Goal: Navigation & Orientation: Find specific page/section

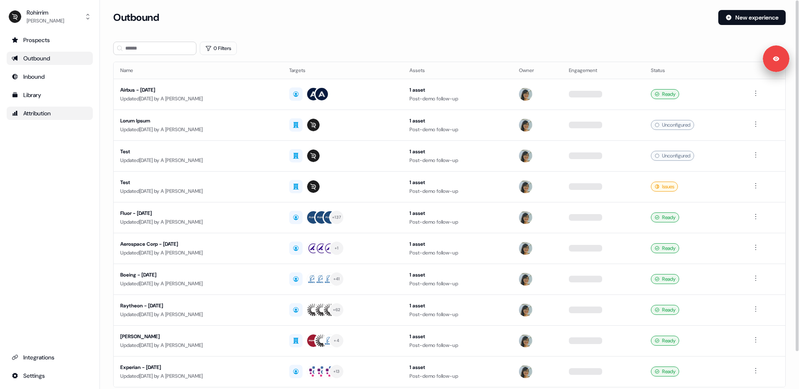
click at [58, 113] on div "Attribution" at bounding box center [50, 113] width 76 height 8
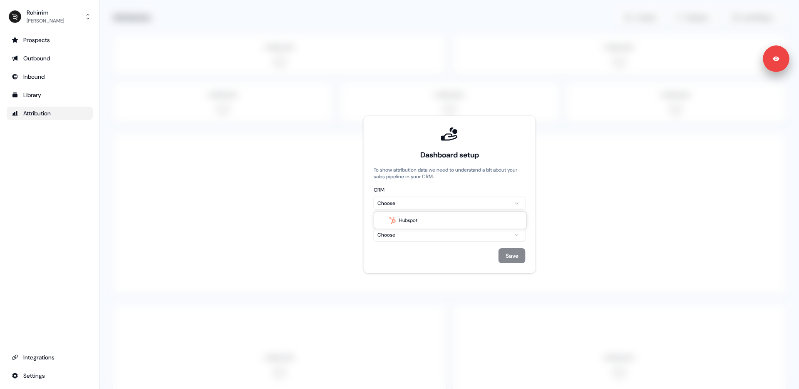
click at [448, 203] on html "Signed in as [PERSON_NAME] Sign out For the best experience switch devices to a…" at bounding box center [399, 194] width 799 height 389
drag, startPoint x: 444, startPoint y: 214, endPoint x: 441, endPoint y: 218, distance: 4.7
click at [430, 236] on html "Signed in as [PERSON_NAME] Sign out For the best experience switch devices to a…" at bounding box center [399, 194] width 799 height 389
drag, startPoint x: 427, startPoint y: 256, endPoint x: 246, endPoint y: 234, distance: 182.4
click at [427, 256] on div "No results" at bounding box center [450, 252] width 149 height 15
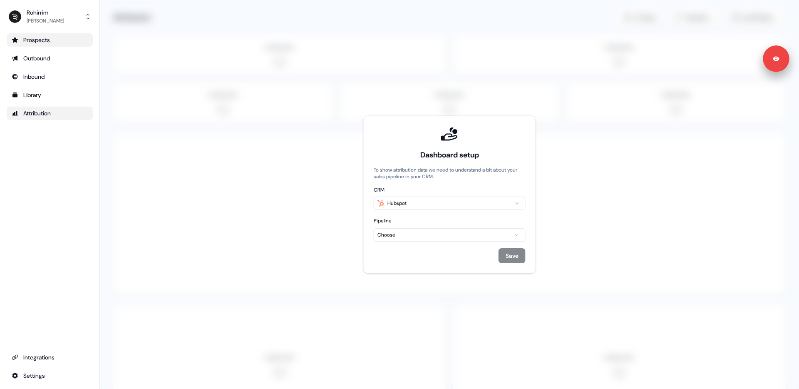
drag, startPoint x: 3, startPoint y: 122, endPoint x: 29, endPoint y: 35, distance: 90.7
click at [5, 121] on html "Signed in as Kelly Krueger Sign out For the best experience switch devices to a…" at bounding box center [399, 194] width 799 height 389
click at [34, 40] on div "Prospects" at bounding box center [50, 40] width 76 height 8
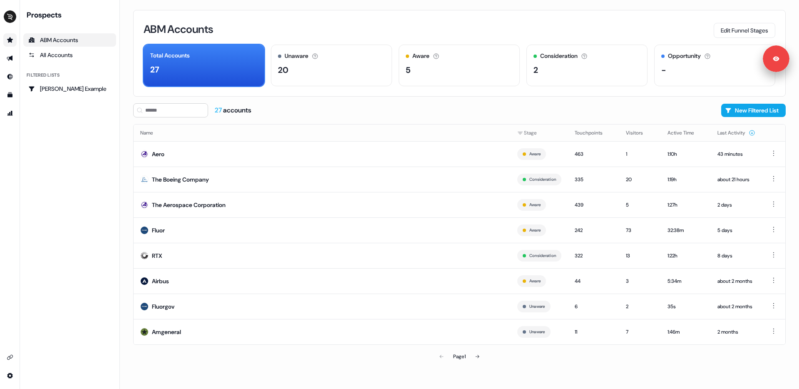
click at [356, 26] on div "ABM Accounts Edit Funnel Stages" at bounding box center [460, 28] width 632 height 17
click at [572, 69] on div "2" at bounding box center [587, 70] width 107 height 12
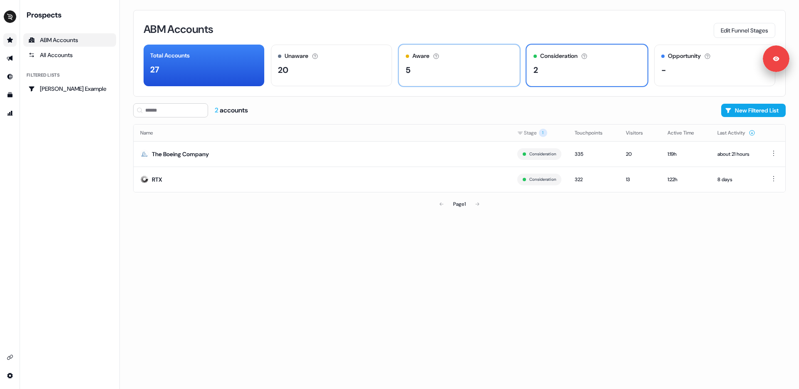
click at [447, 73] on div "5" at bounding box center [459, 70] width 107 height 12
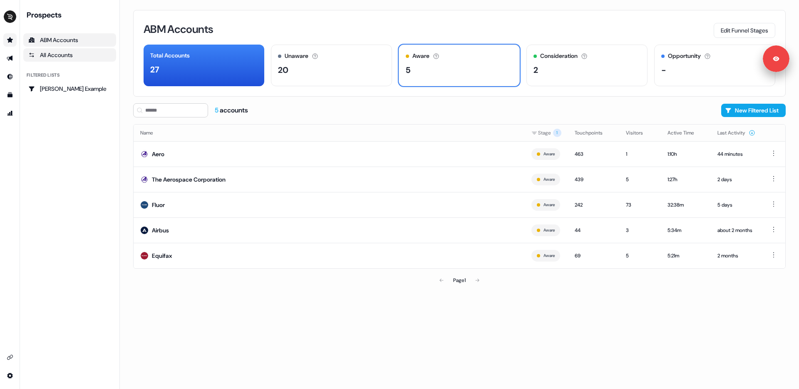
click at [61, 58] on div "All Accounts" at bounding box center [69, 55] width 83 height 8
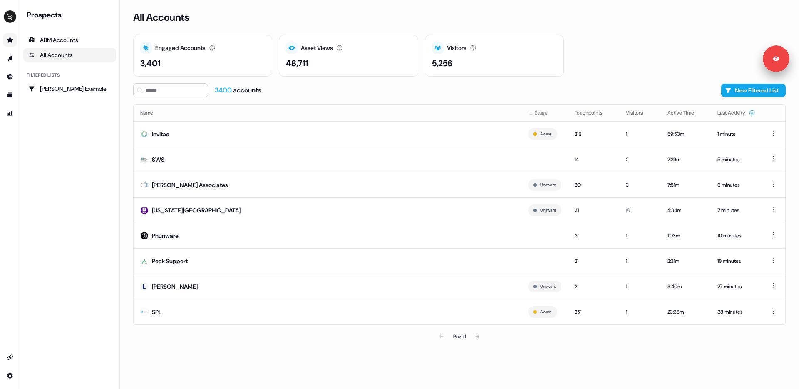
click at [60, 131] on div "Prospects ABM Accounts All Accounts Filtered lists Ryan Example" at bounding box center [69, 194] width 93 height 369
click at [8, 57] on icon "Go to outbound experience" at bounding box center [10, 58] width 7 height 7
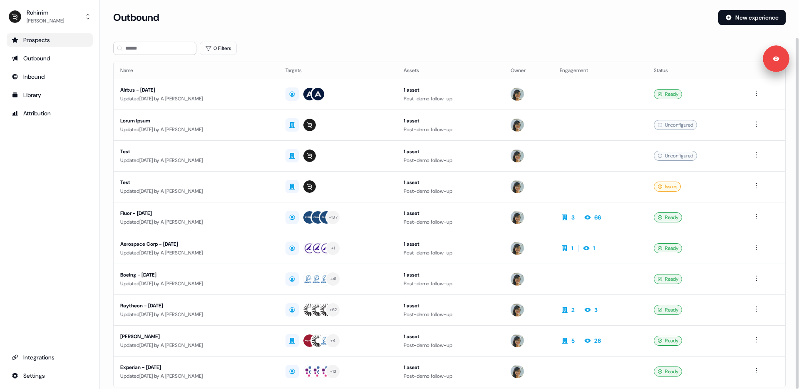
scroll to position [42, 0]
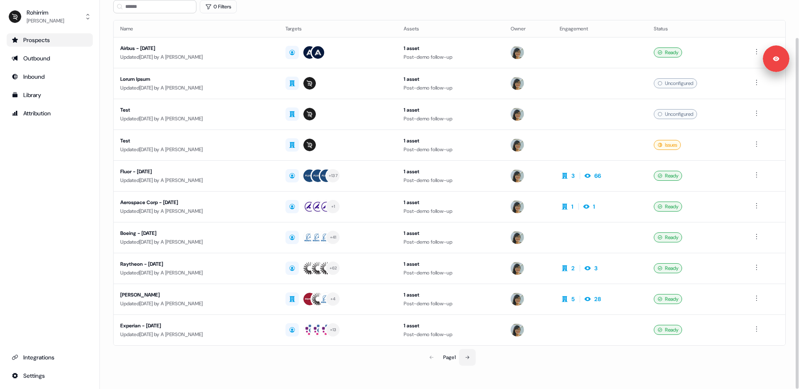
click at [466, 357] on icon at bounding box center [467, 357] width 5 height 5
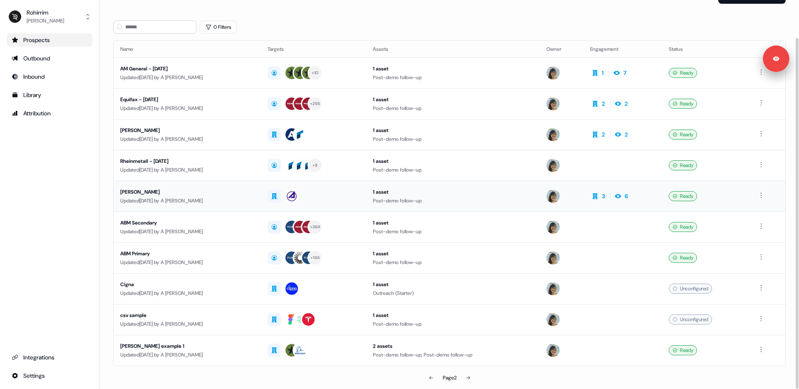
scroll to position [42, 0]
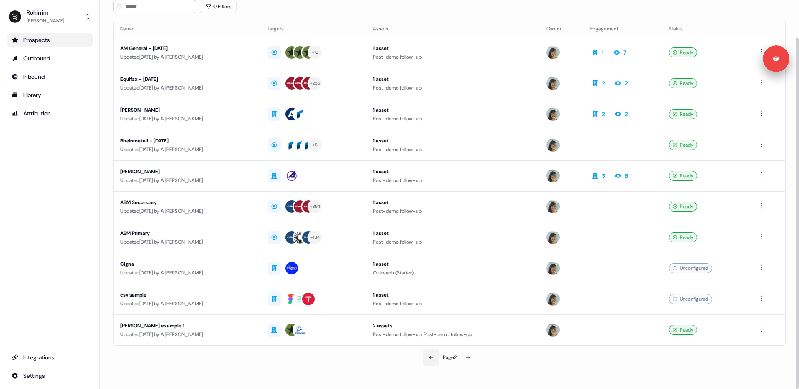
click at [429, 353] on button at bounding box center [431, 357] width 17 height 17
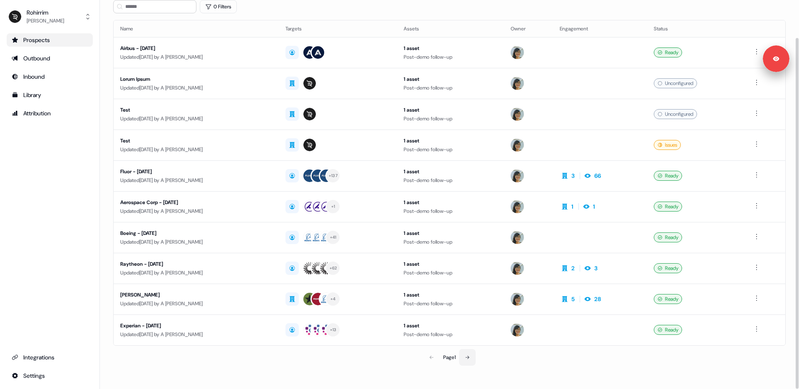
click at [464, 355] on button at bounding box center [467, 357] width 17 height 17
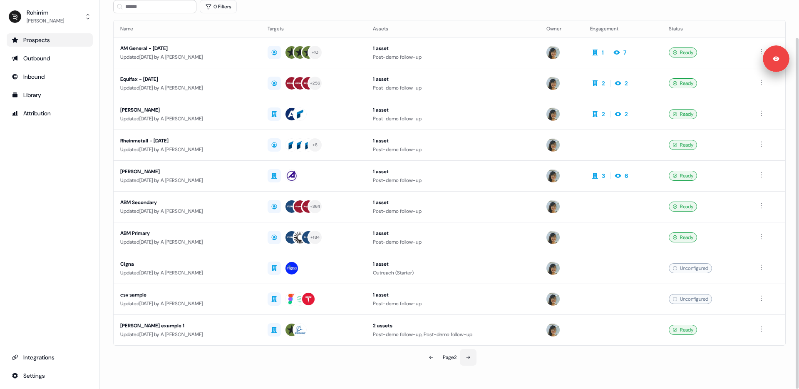
click at [464, 355] on button at bounding box center [468, 357] width 17 height 17
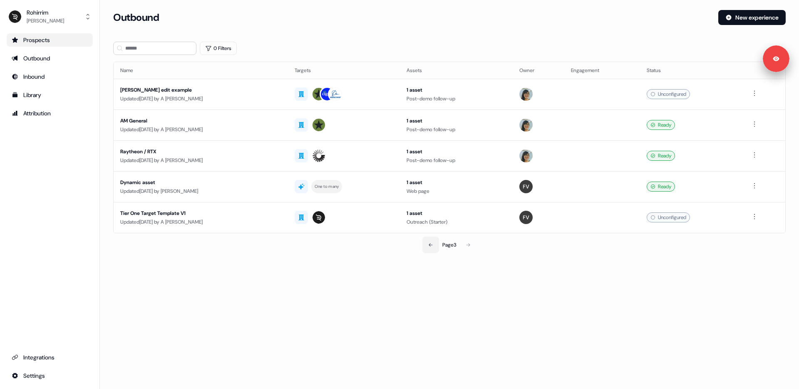
click at [429, 243] on icon at bounding box center [430, 244] width 5 height 5
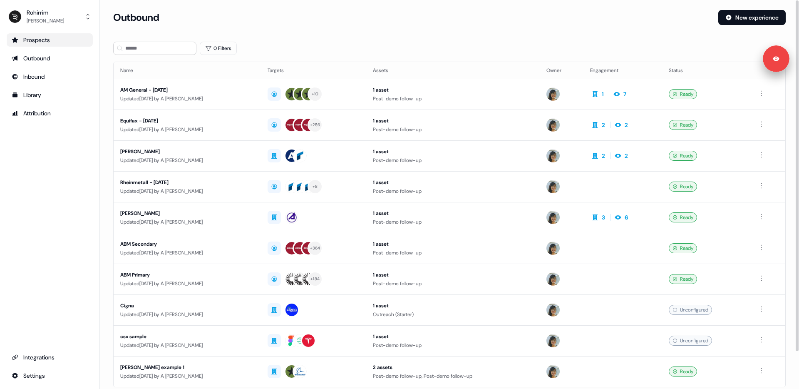
click at [429, 243] on div "1 asset" at bounding box center [453, 244] width 160 height 8
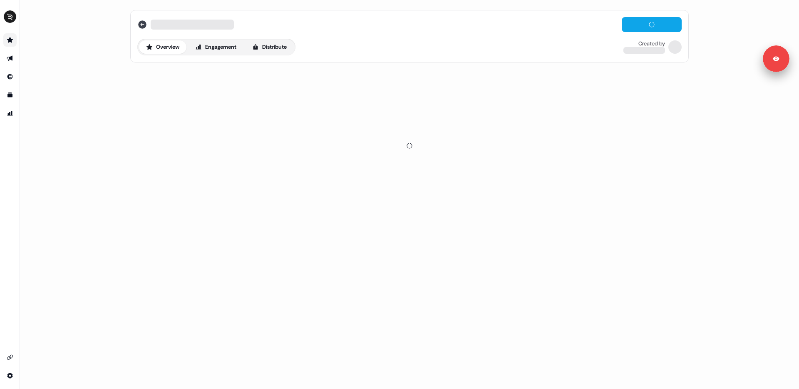
click at [141, 23] on icon at bounding box center [142, 24] width 8 height 8
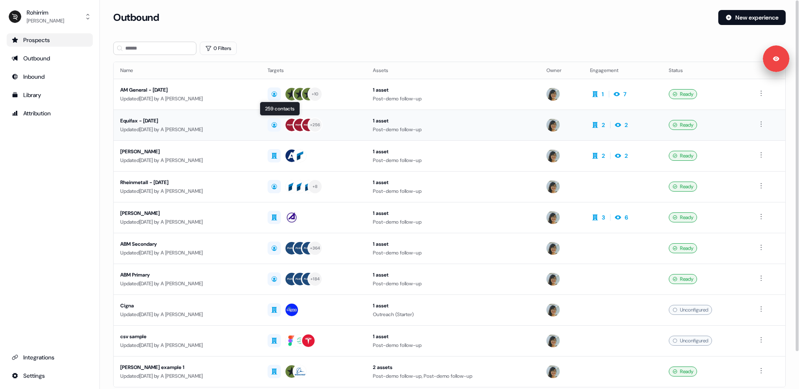
scroll to position [42, 0]
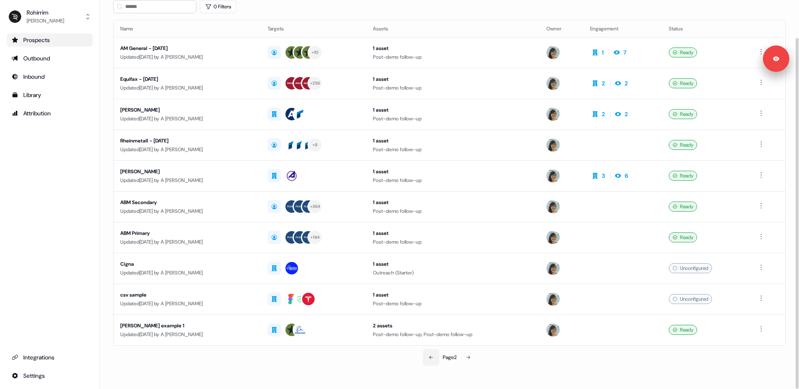
click at [429, 358] on icon at bounding box center [431, 357] width 5 height 5
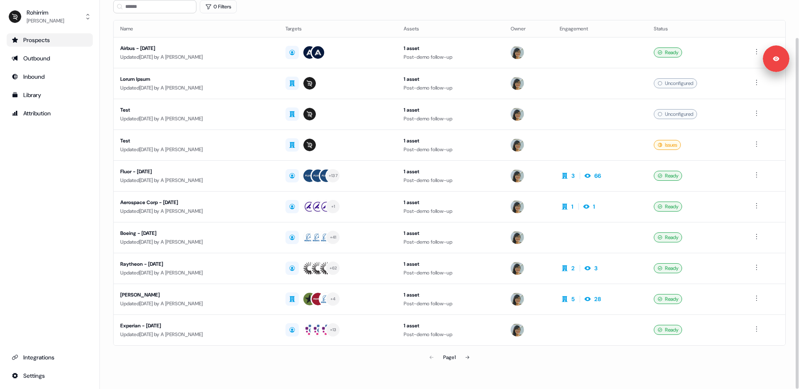
click at [428, 358] on div "Page 1" at bounding box center [450, 357] width 220 height 17
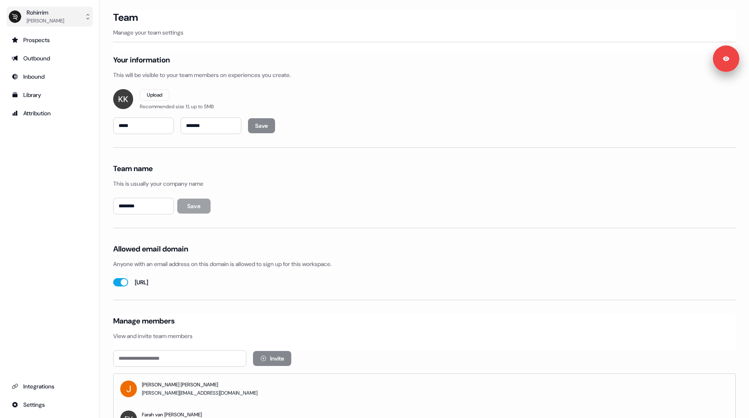
click at [49, 16] on div "Rohirrim" at bounding box center [45, 12] width 37 height 8
click at [43, 64] on div "Logout" at bounding box center [49, 69] width 79 height 15
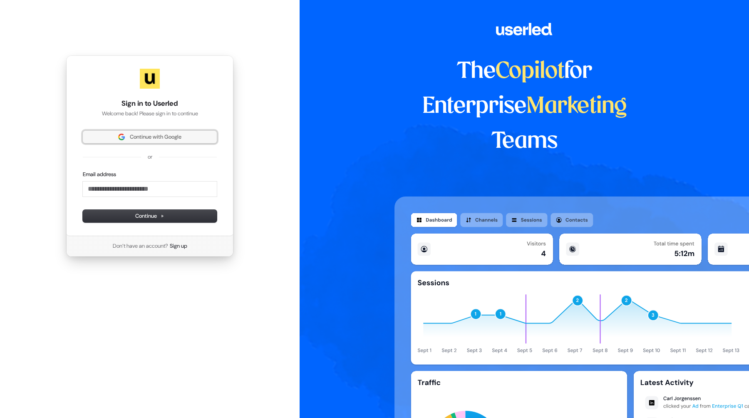
click at [121, 138] on img at bounding box center [121, 137] width 7 height 7
